Goal: Transaction & Acquisition: Book appointment/travel/reservation

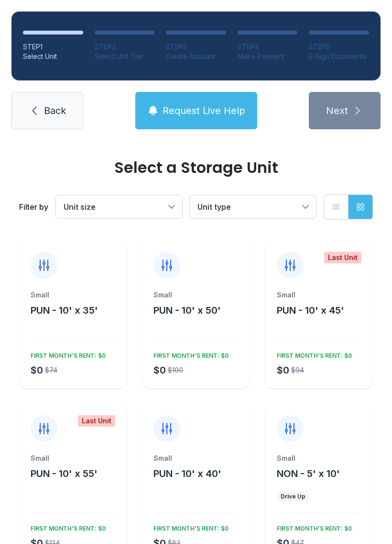
click at [225, 107] on span "Request Live Help" at bounding box center [204, 110] width 83 height 13
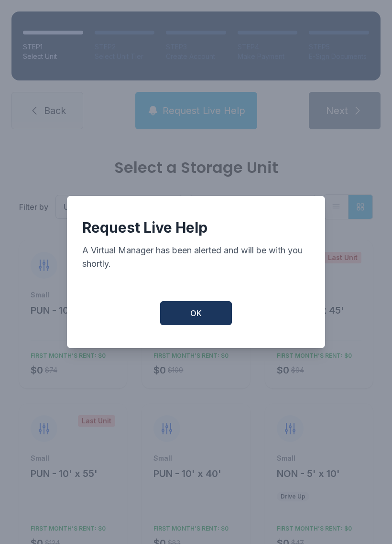
click at [192, 313] on span "OK" at bounding box center [195, 312] width 11 height 11
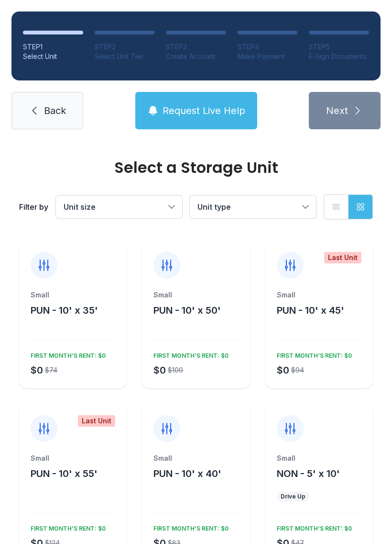
click at [304, 206] on button "Unit type" at bounding box center [253, 206] width 126 height 23
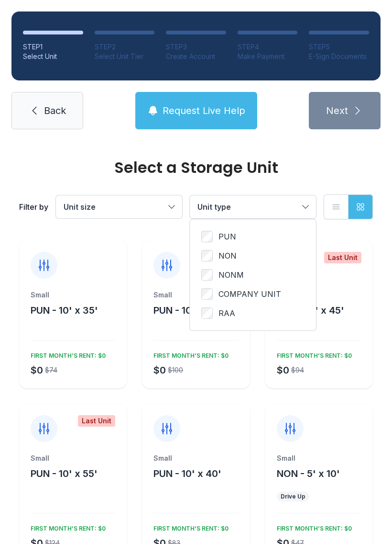
click at [177, 205] on button "Unit size" at bounding box center [119, 206] width 126 height 23
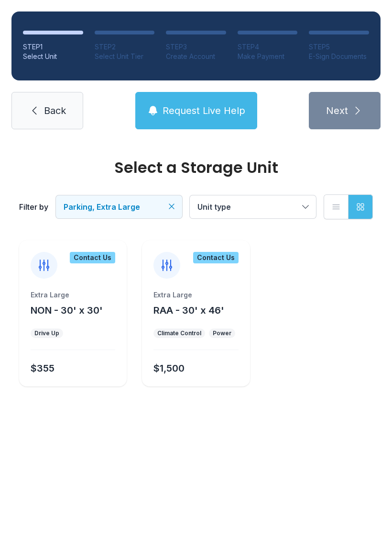
click at [45, 114] on span "Back" at bounding box center [55, 110] width 22 height 13
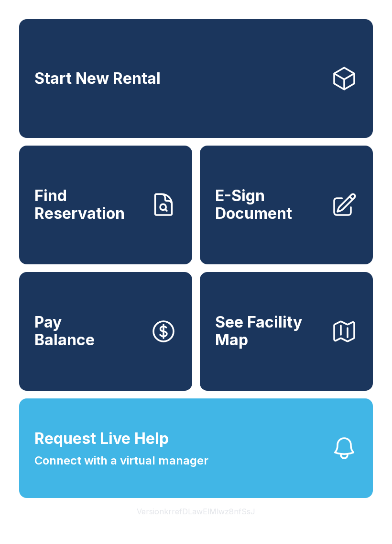
click at [112, 80] on span "Start New Rental" at bounding box center [97, 79] width 126 height 18
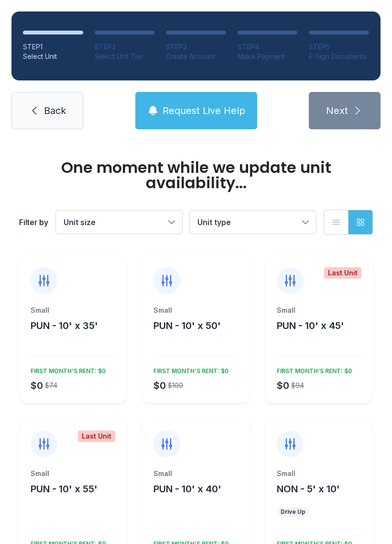
click at [304, 222] on button "Unit type" at bounding box center [253, 222] width 126 height 23
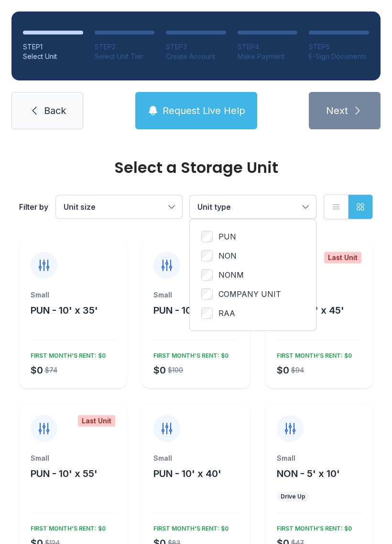
click at [170, 204] on button "Unit size" at bounding box center [119, 206] width 126 height 23
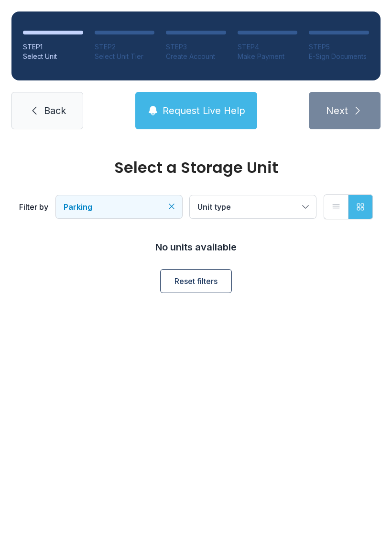
click at [305, 205] on button "Unit type" at bounding box center [253, 206] width 126 height 23
click at [190, 280] on span "Reset filters" at bounding box center [196, 280] width 43 height 11
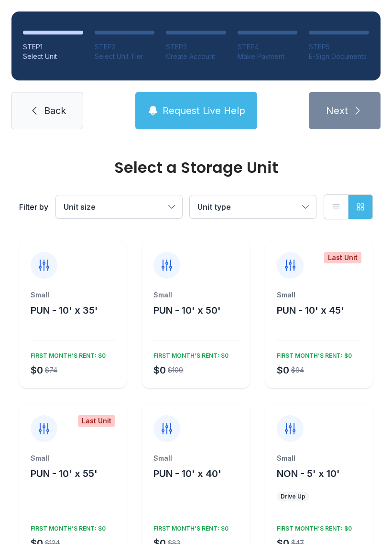
click at [305, 203] on button "Unit type" at bounding box center [253, 206] width 126 height 23
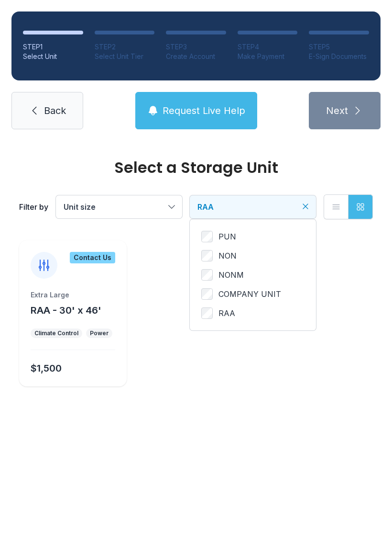
click at [304, 202] on icon "Clear filters" at bounding box center [306, 206] width 10 height 10
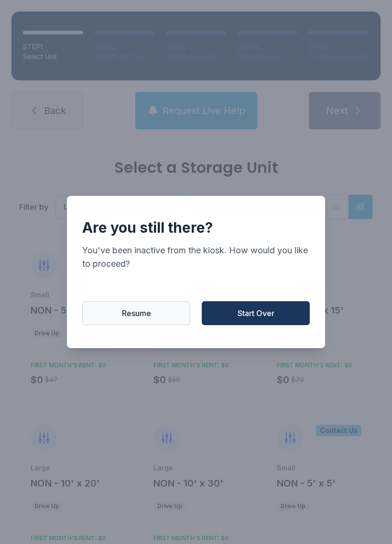
click at [124, 315] on span "Resume" at bounding box center [136, 312] width 29 height 11
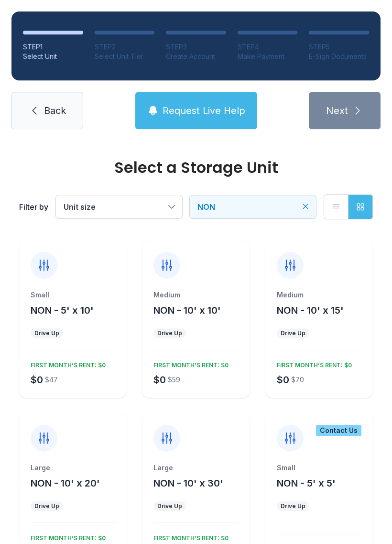
click at [196, 101] on button "Request Live Help" at bounding box center [196, 110] width 122 height 37
click at [102, 396] on div "Small NON - 5' x 10' Drive Up $0 $47 FIRST MONTH’S RENT: $0" at bounding box center [73, 344] width 108 height 108
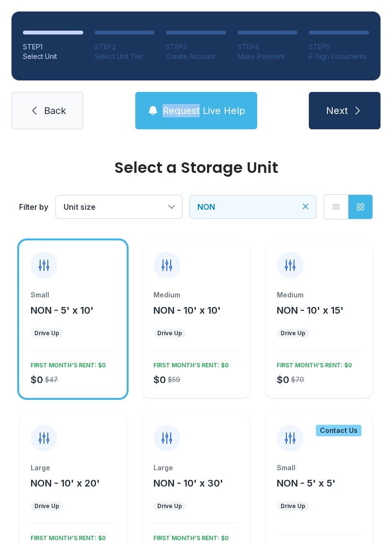
click at [352, 117] on button "Next" at bounding box center [345, 110] width 72 height 37
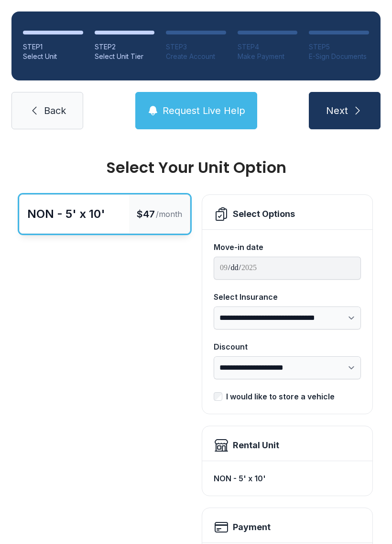
click at [347, 117] on button "Next" at bounding box center [345, 110] width 72 height 37
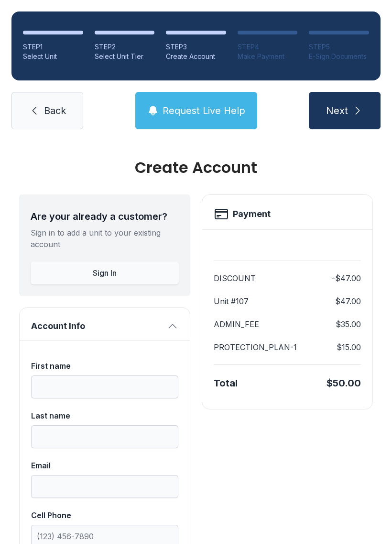
click at [346, 108] on span "Next" at bounding box center [337, 110] width 22 height 13
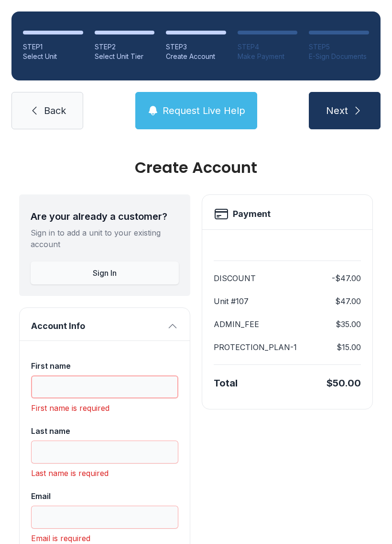
scroll to position [21, 0]
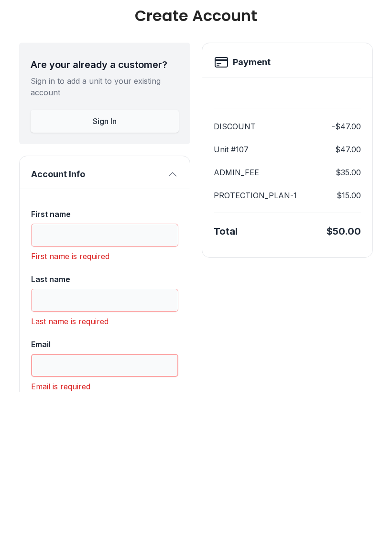
click at [167, 505] on input "Email" at bounding box center [104, 516] width 147 height 23
